Goal: Task Accomplishment & Management: Use online tool/utility

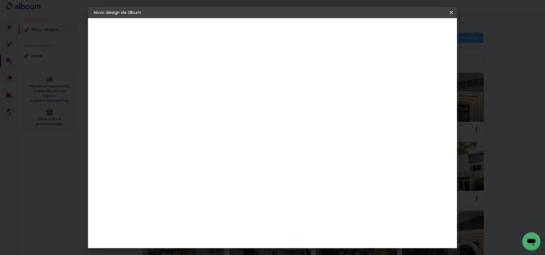
click at [0, 0] on iron-icon at bounding box center [0, 0] width 0 height 0
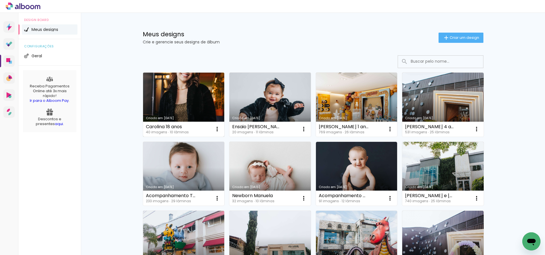
click at [175, 91] on link "Criado em [DATE]" at bounding box center [183, 105] width 81 height 64
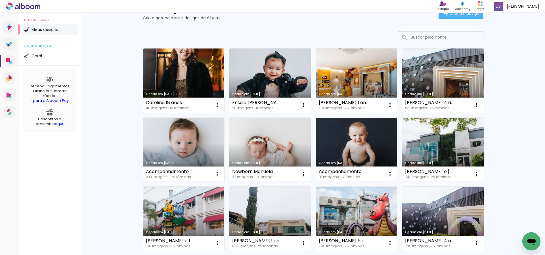
scroll to position [32, 0]
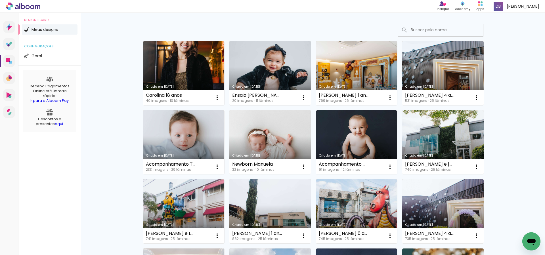
click at [277, 71] on link "Criado em [DATE]" at bounding box center [269, 73] width 81 height 64
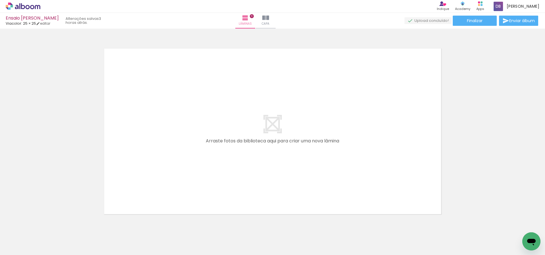
scroll to position [2072, 0]
